Goal: Information Seeking & Learning: Learn about a topic

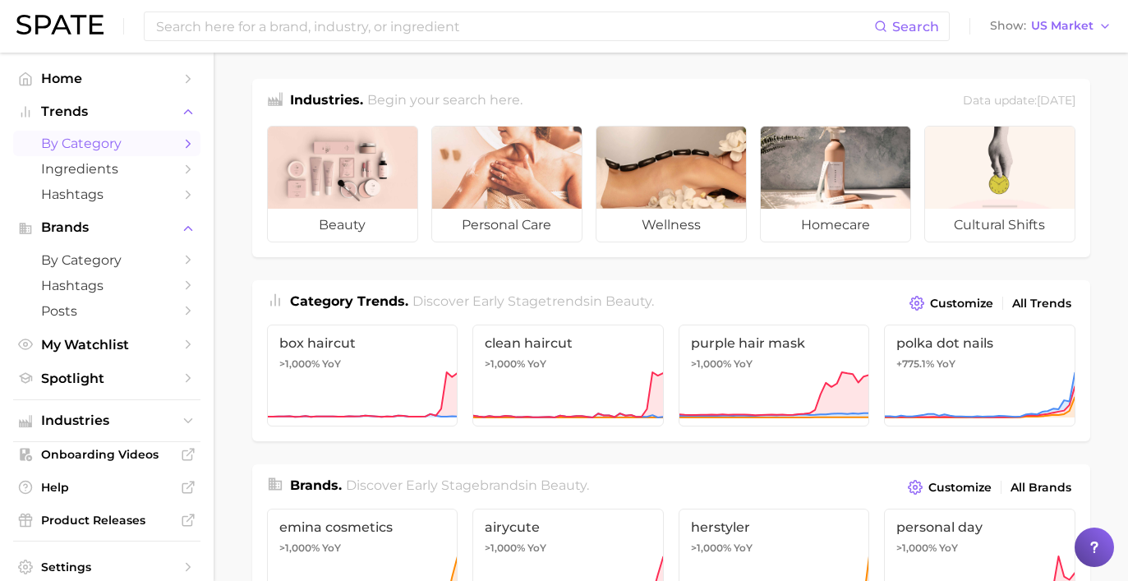
click at [159, 151] on span "by Category" at bounding box center [106, 144] width 131 height 16
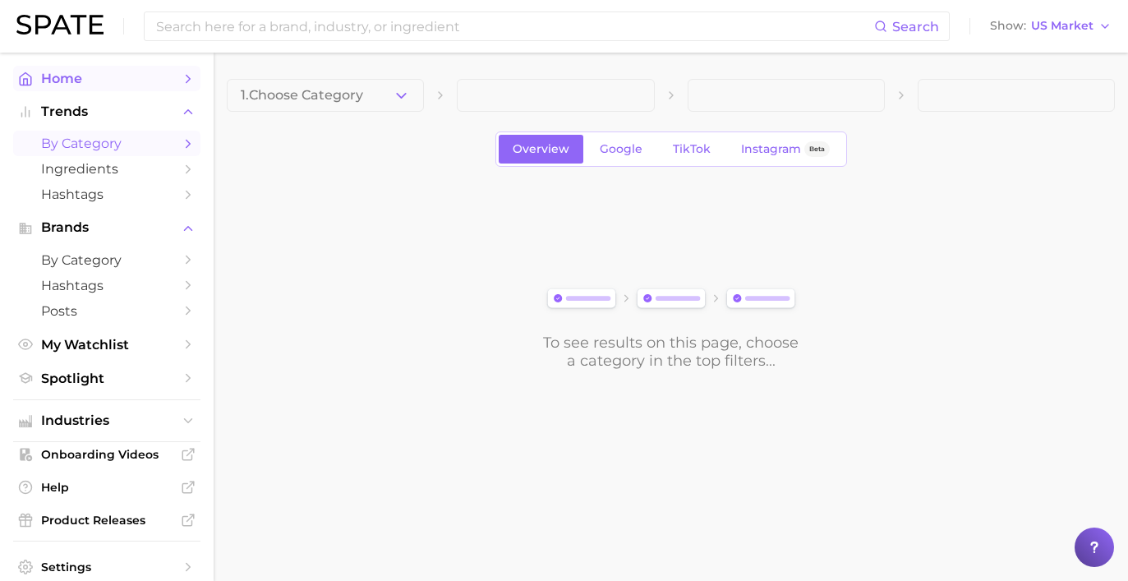
click at [184, 70] on link "Home" at bounding box center [106, 78] width 187 height 25
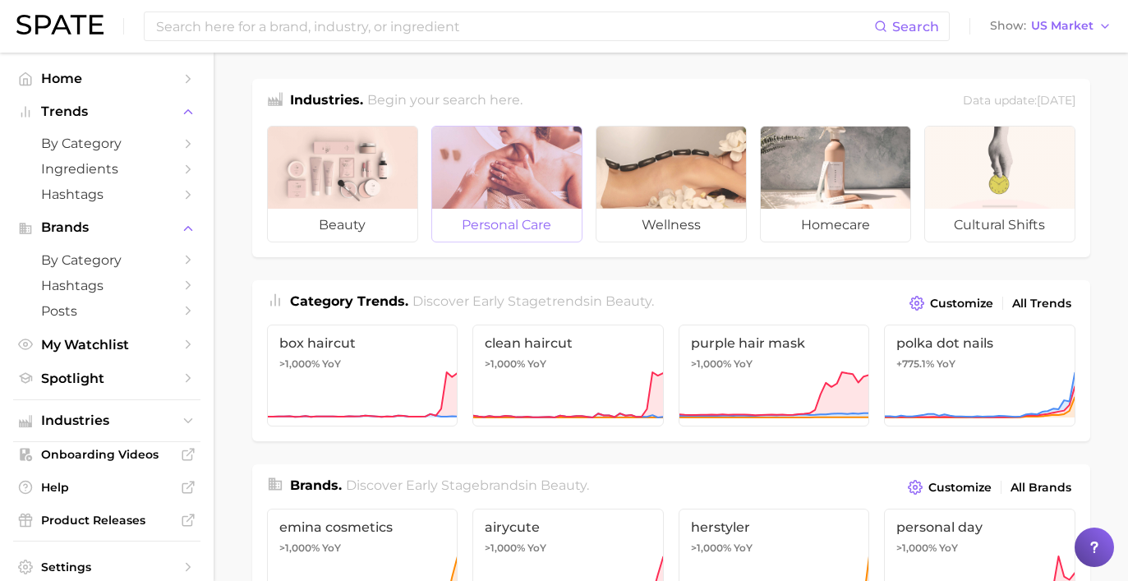
scroll to position [2, 0]
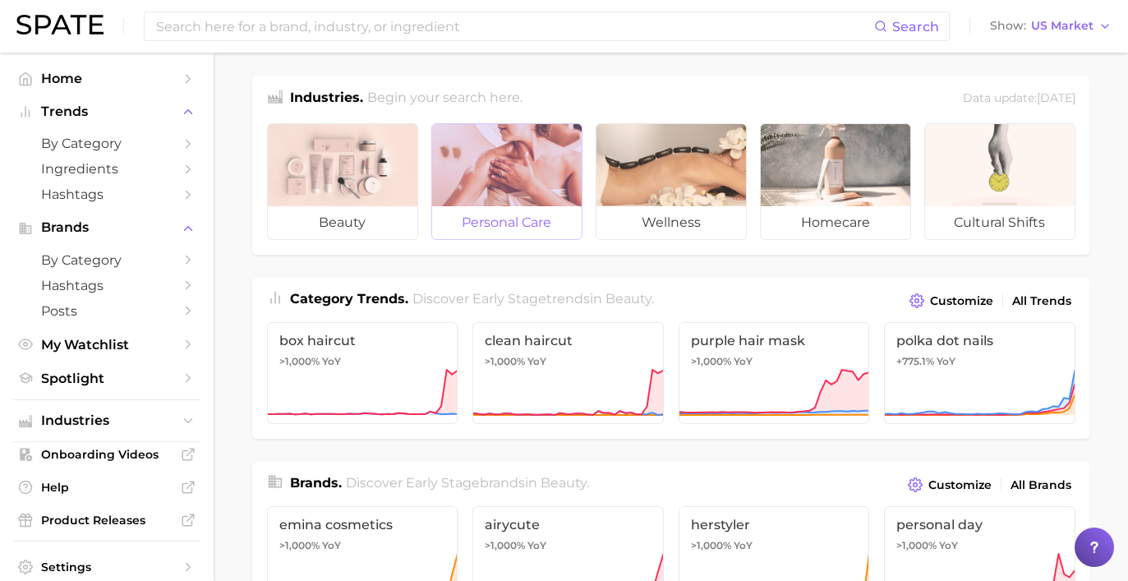
click at [519, 193] on div at bounding box center [506, 165] width 149 height 82
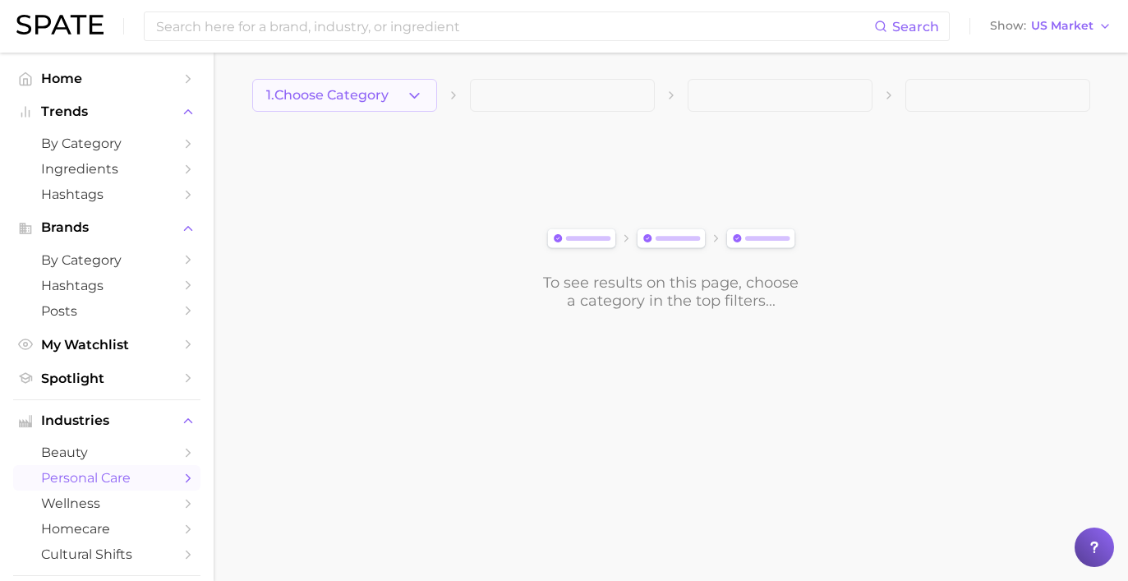
click at [399, 92] on button "1. Choose Category" at bounding box center [344, 95] width 185 height 33
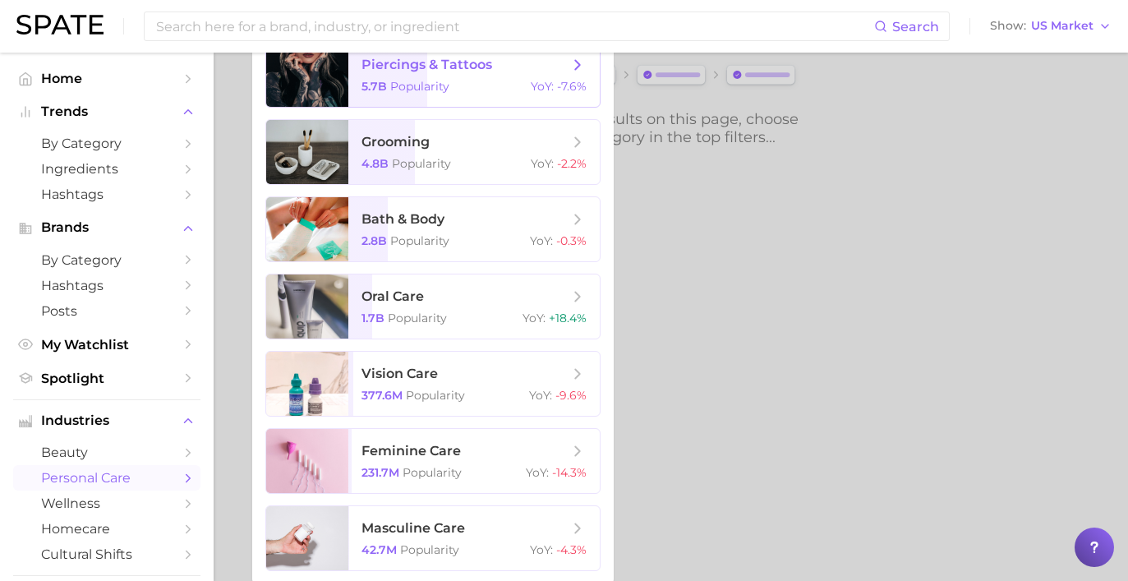
scroll to position [167, 0]
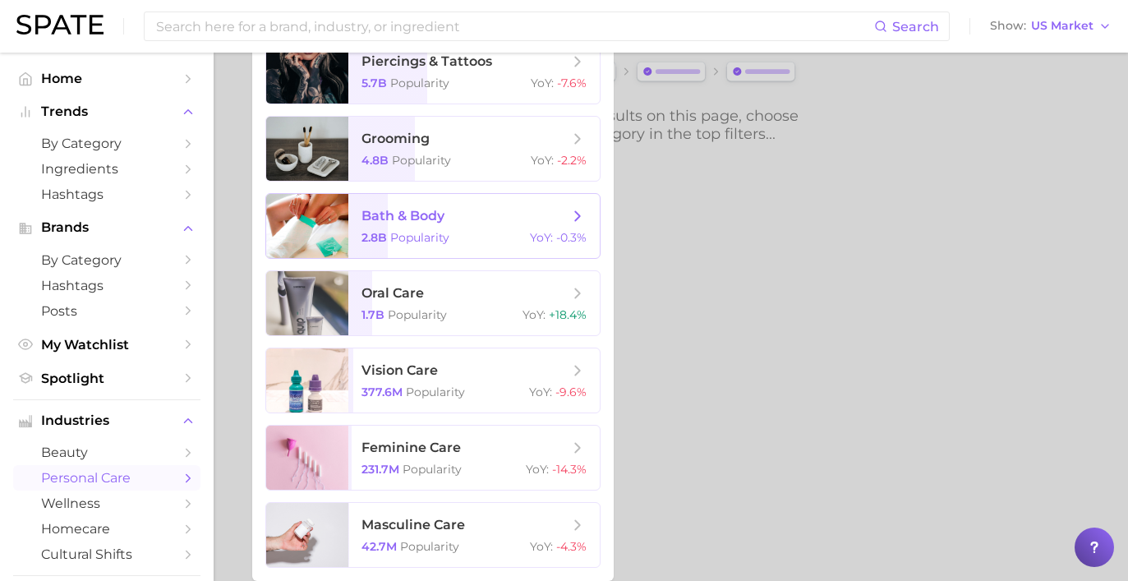
click at [405, 217] on span "bath & body" at bounding box center [402, 216] width 83 height 16
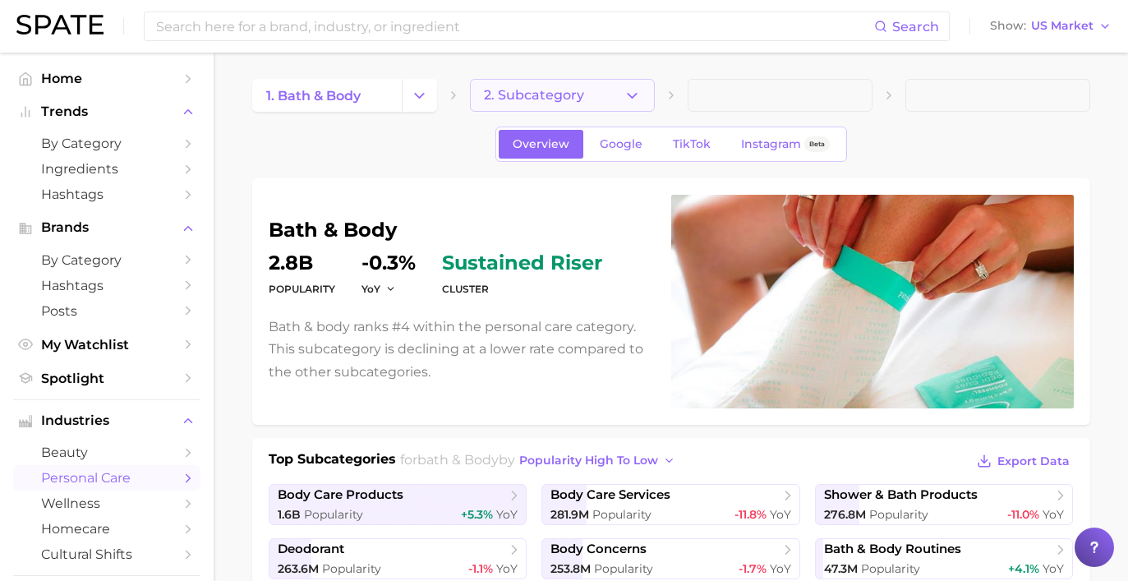
click at [591, 103] on button "2. Subcategory" at bounding box center [562, 95] width 185 height 33
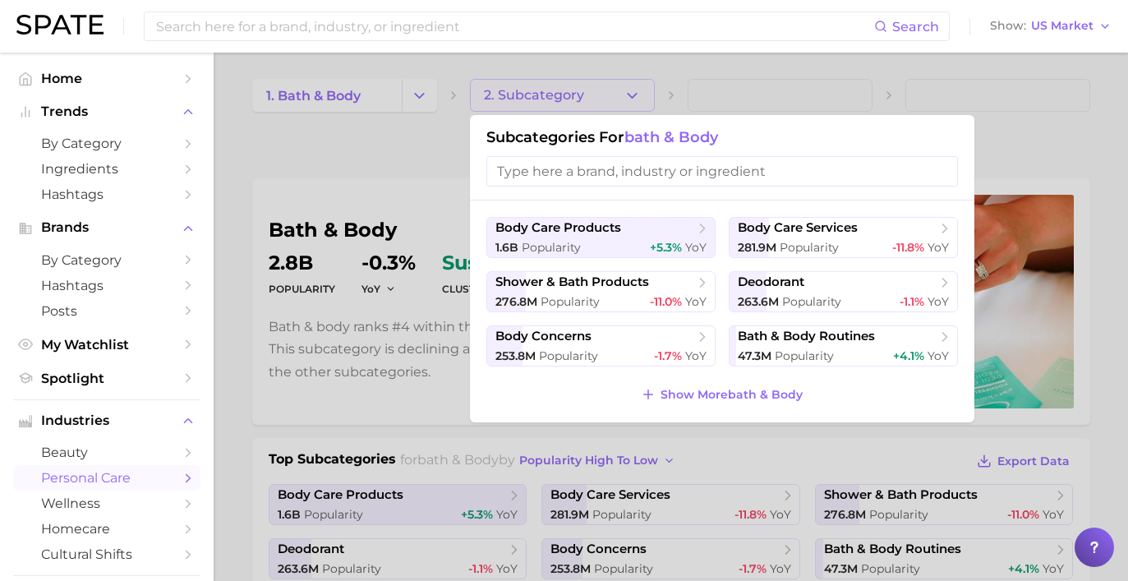
click at [373, 154] on div at bounding box center [564, 290] width 1128 height 581
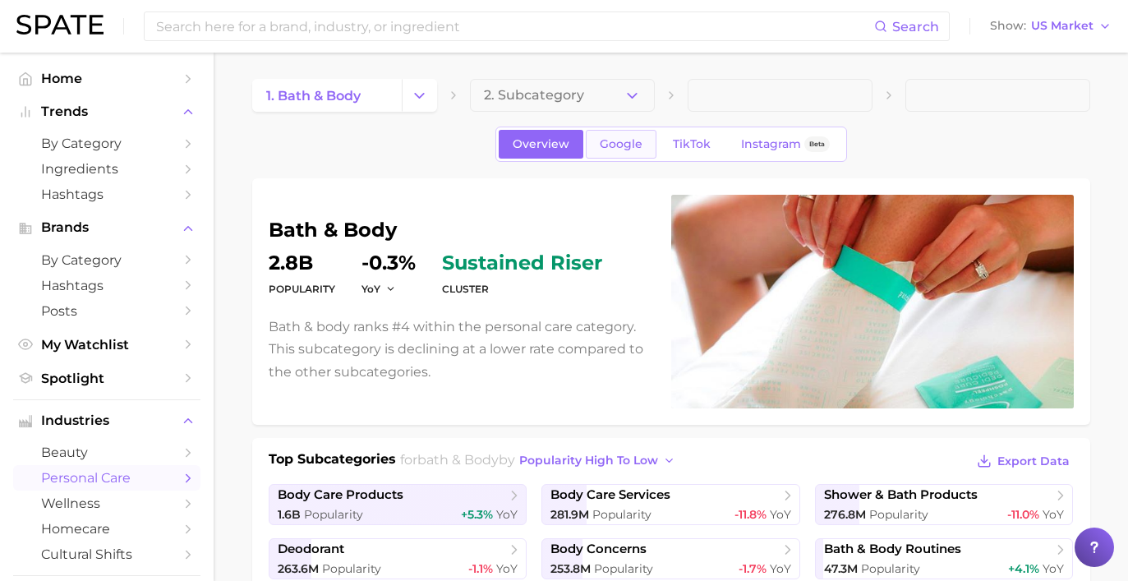
click at [606, 136] on link "Google" at bounding box center [621, 144] width 71 height 29
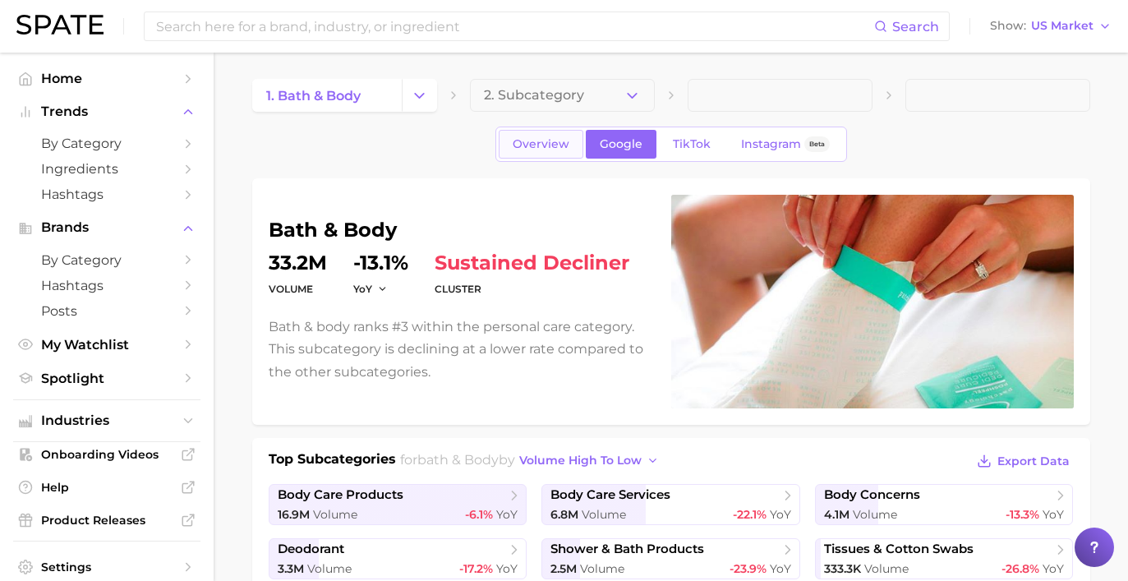
click at [543, 148] on span "Overview" at bounding box center [540, 144] width 57 height 14
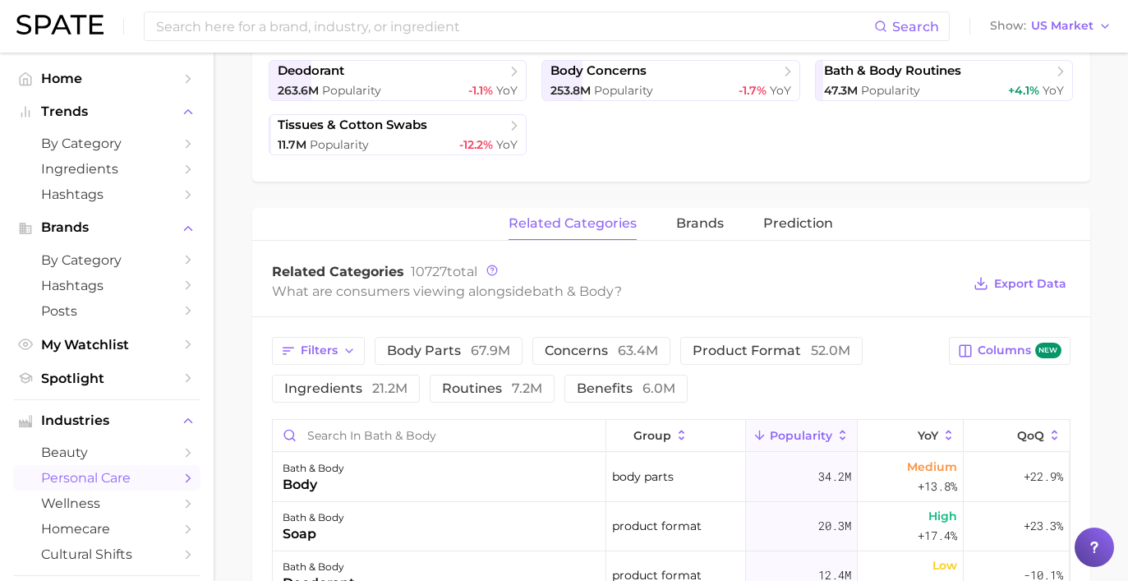
scroll to position [48, 0]
click at [342, 347] on icon "button" at bounding box center [348, 350] width 13 height 13
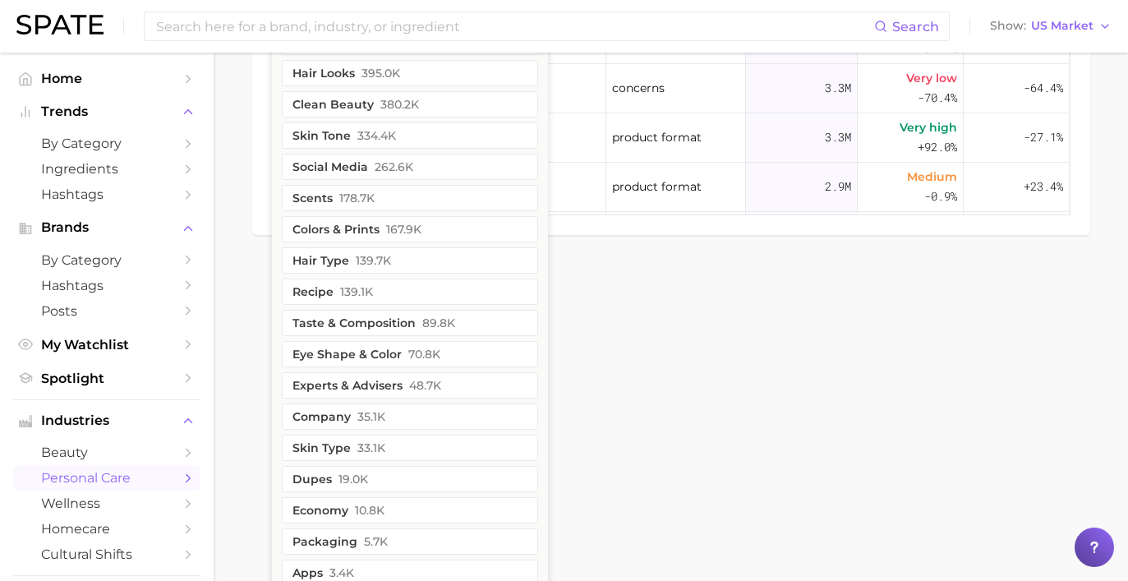
scroll to position [1238, 0]
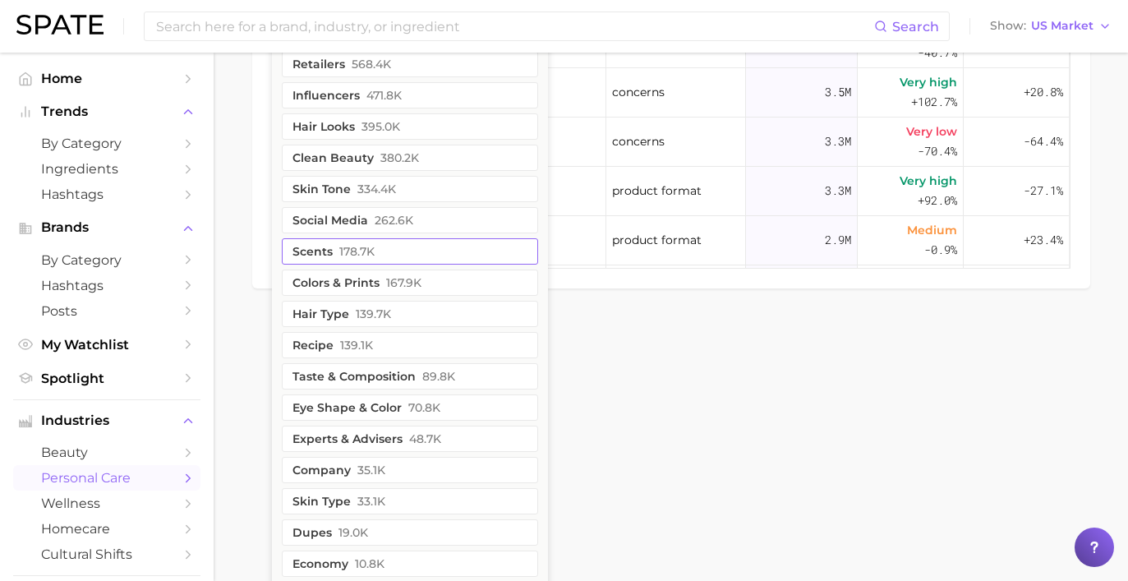
click at [412, 245] on button "scents 178.7k" at bounding box center [410, 251] width 256 height 26
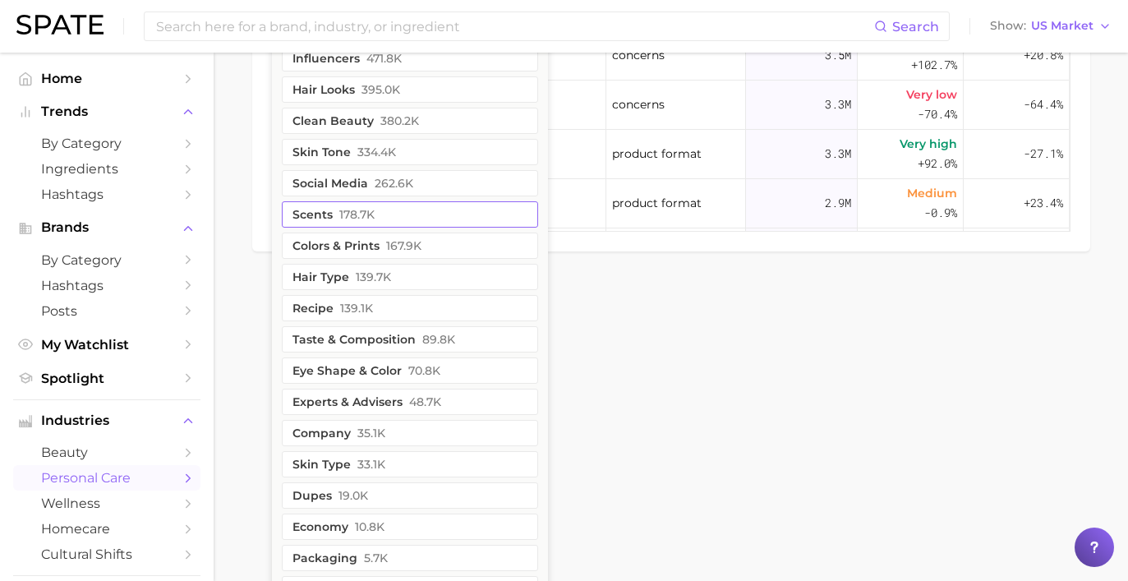
scroll to position [0, 0]
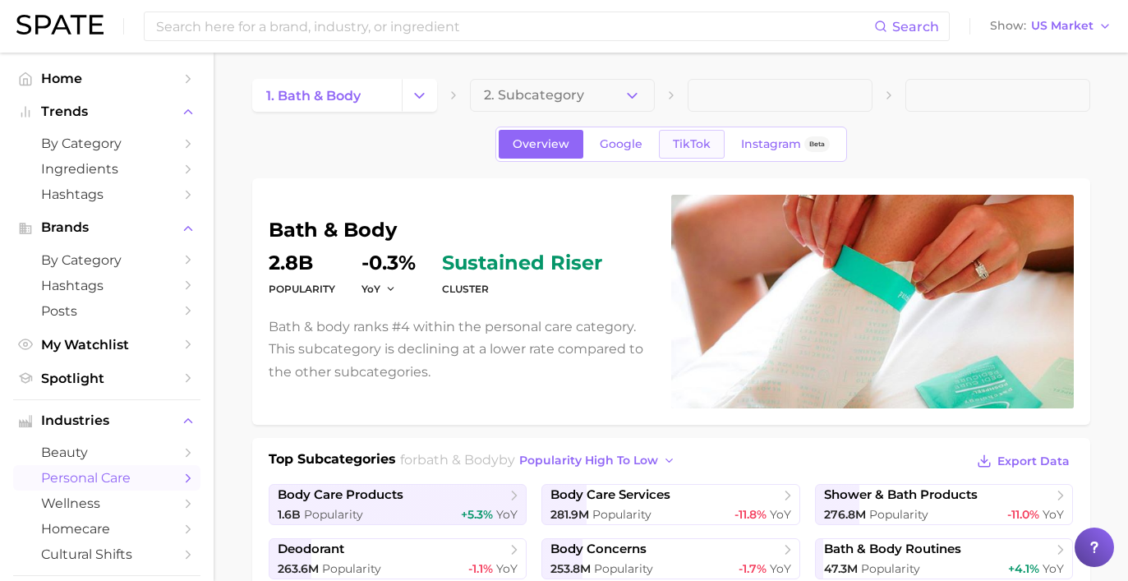
click at [696, 140] on span "TikTok" at bounding box center [692, 144] width 38 height 14
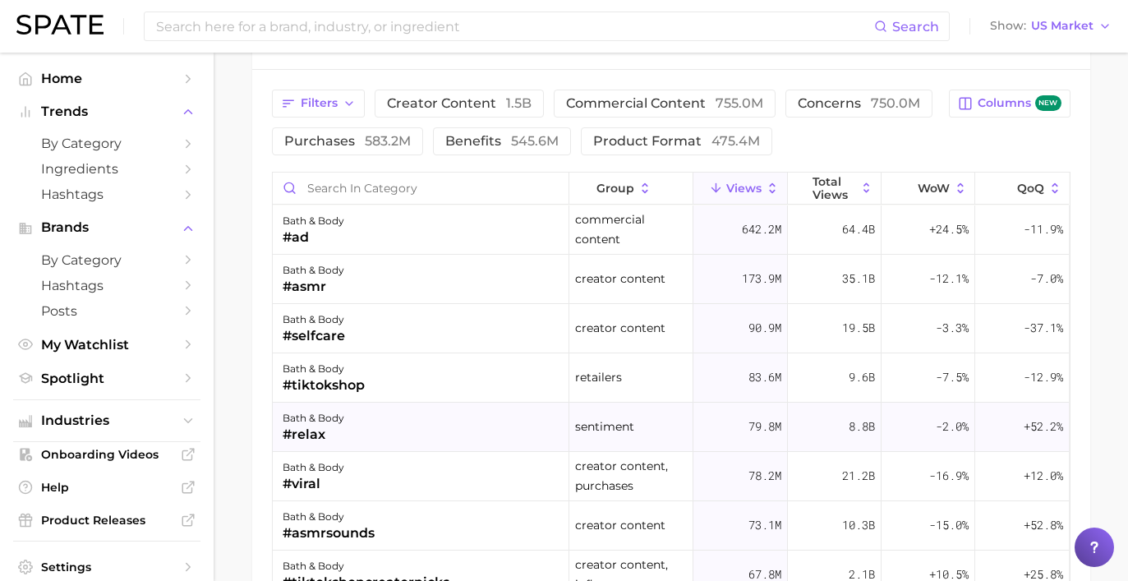
scroll to position [1312, 0]
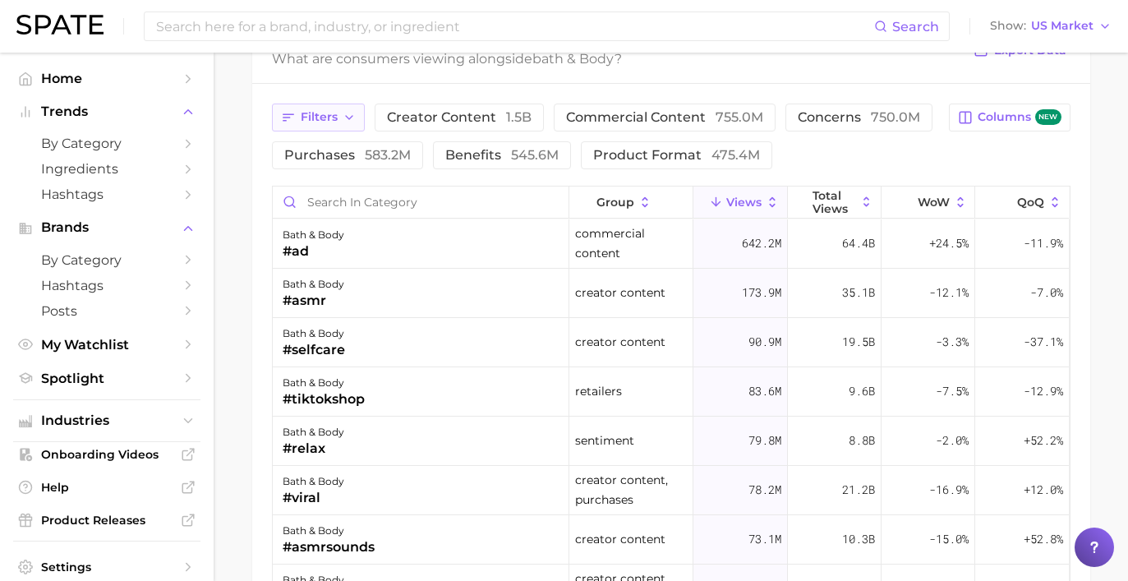
click at [350, 111] on icon "button" at bounding box center [348, 117] width 13 height 13
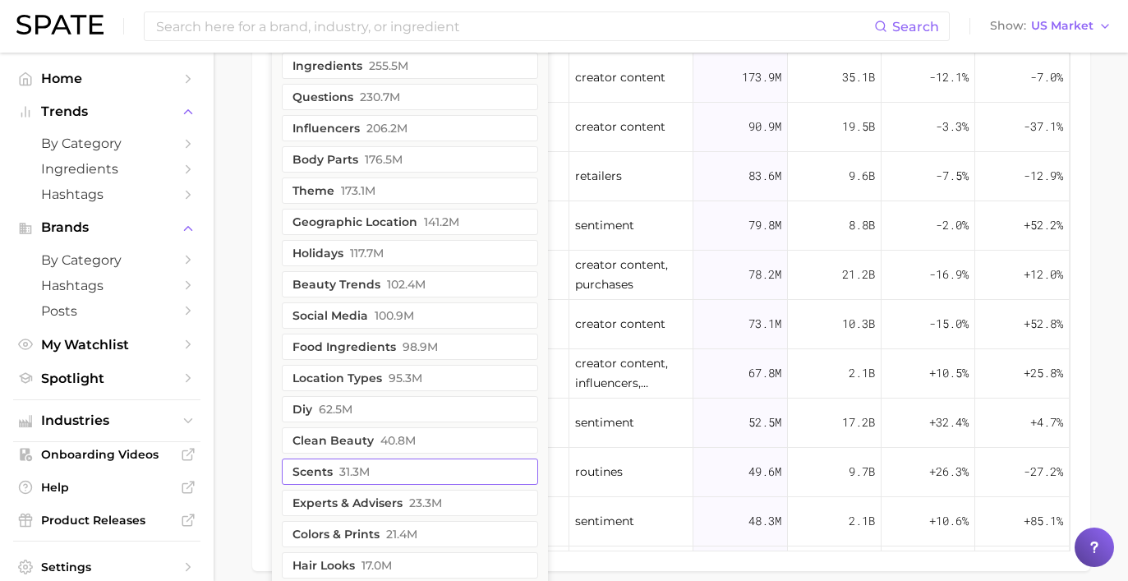
click at [366, 474] on span "31.3m" at bounding box center [354, 471] width 30 height 13
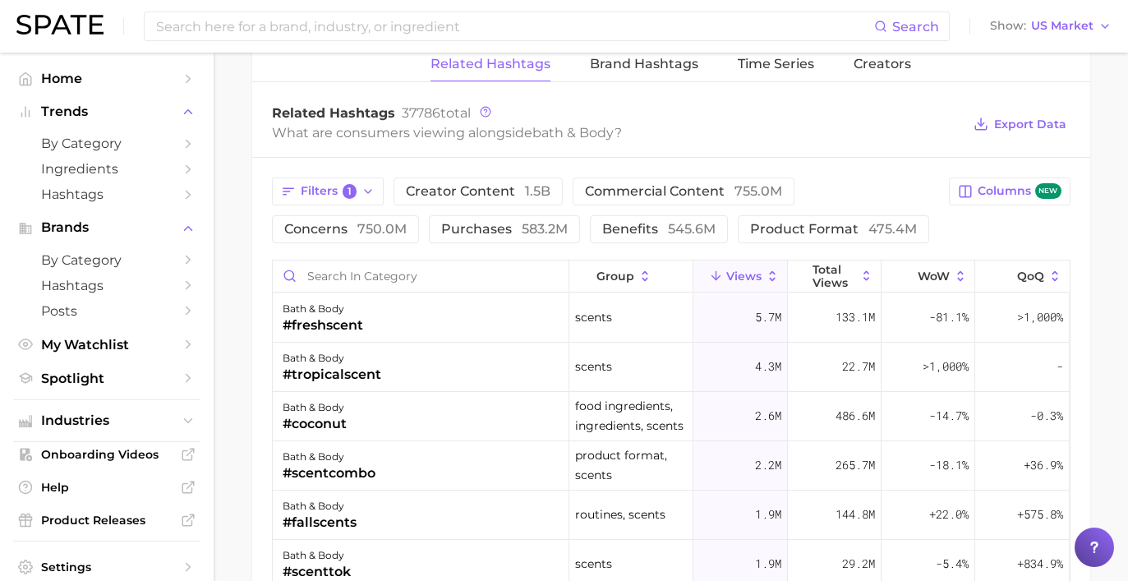
scroll to position [1338, 0]
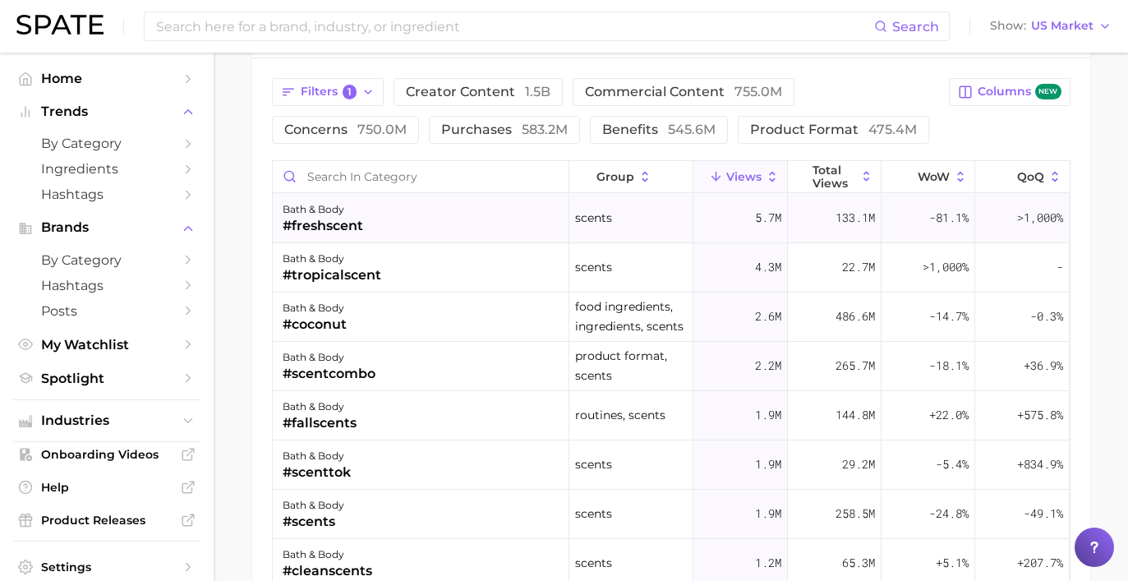
click at [527, 239] on div "bath & body #freshscent" at bounding box center [421, 218] width 296 height 49
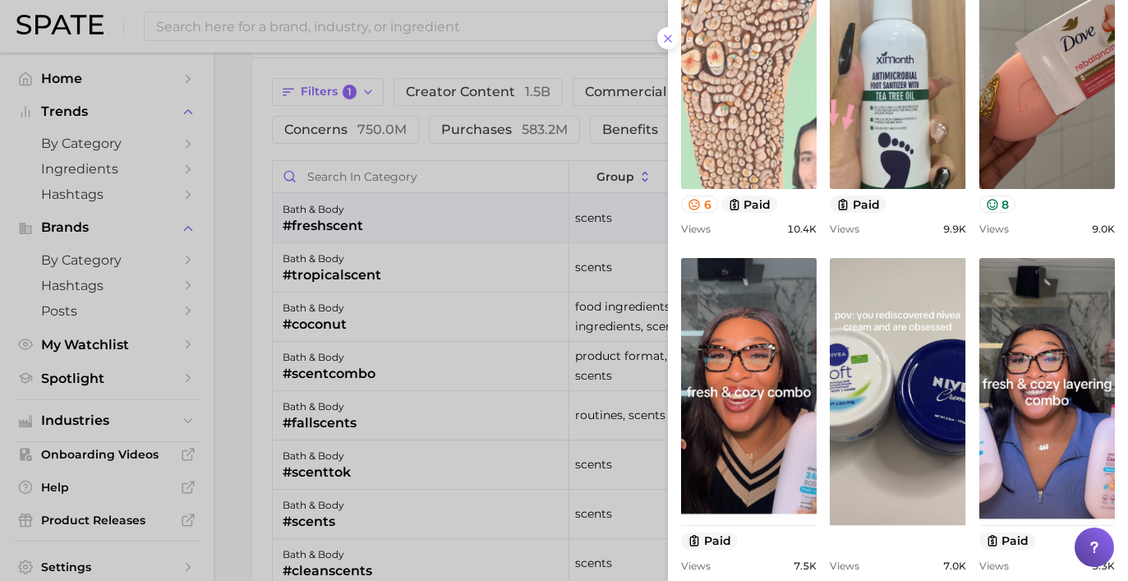
scroll to position [266, 0]
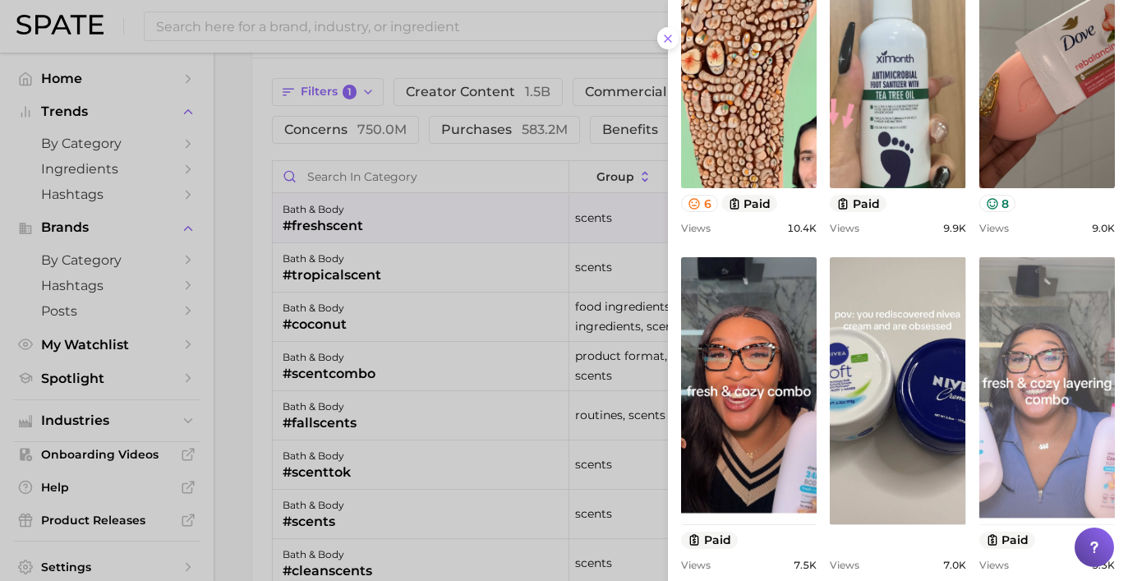
click at [1009, 340] on link "view post on TikTok" at bounding box center [1047, 390] width 136 height 267
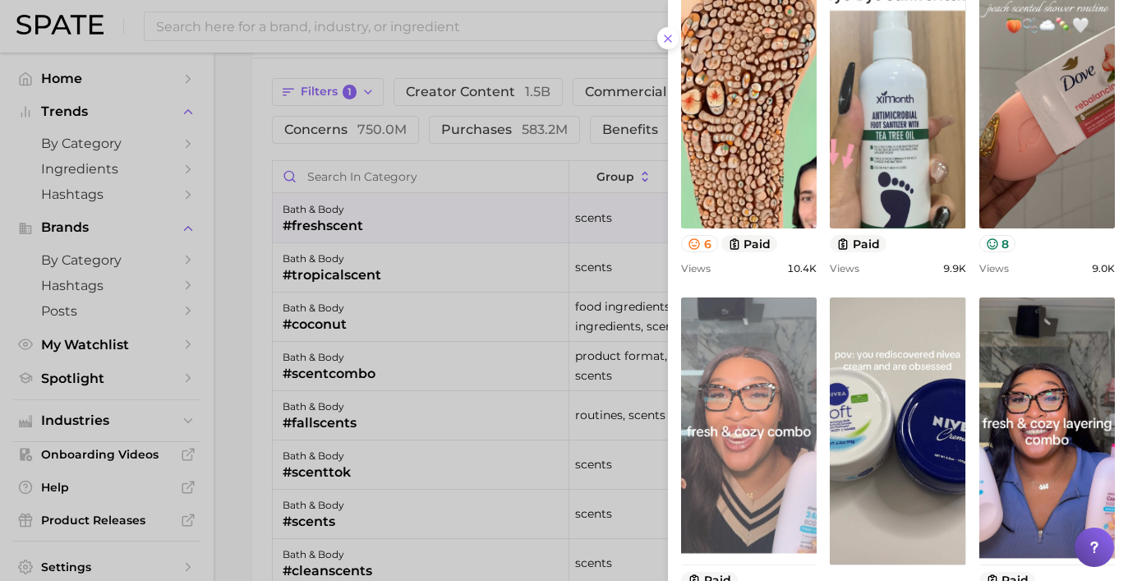
scroll to position [0, 0]
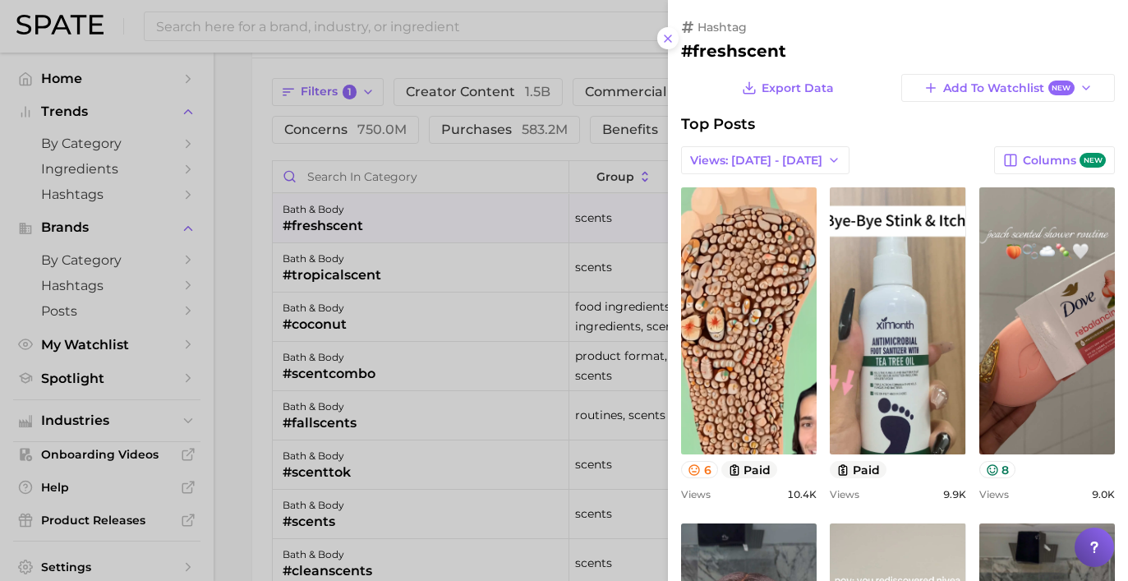
click at [440, 279] on div at bounding box center [564, 290] width 1128 height 581
